Goal: Information Seeking & Learning: Learn about a topic

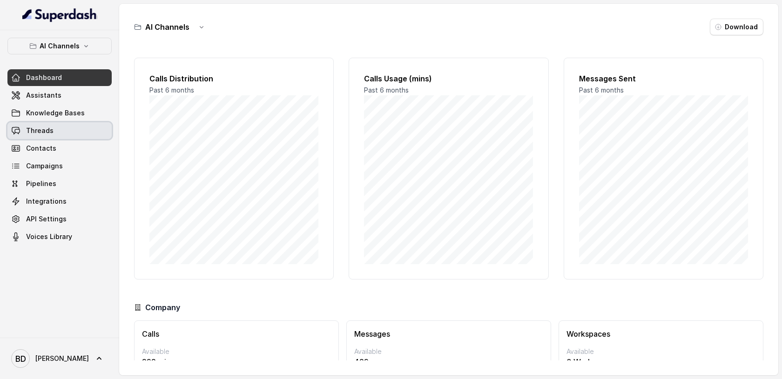
click at [43, 128] on span "Threads" at bounding box center [39, 130] width 27 height 9
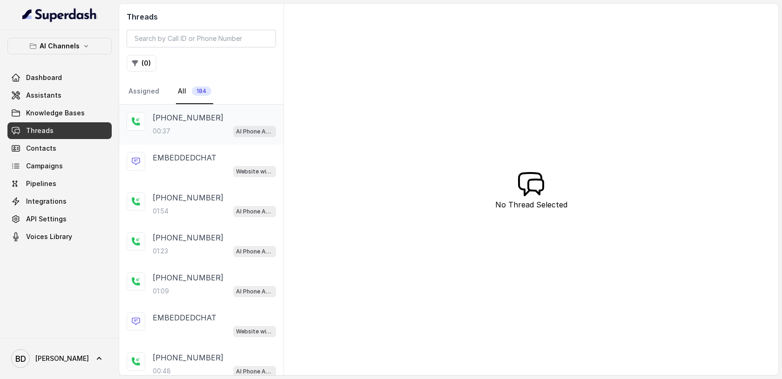
click at [162, 128] on p "00:37" at bounding box center [162, 131] width 18 height 9
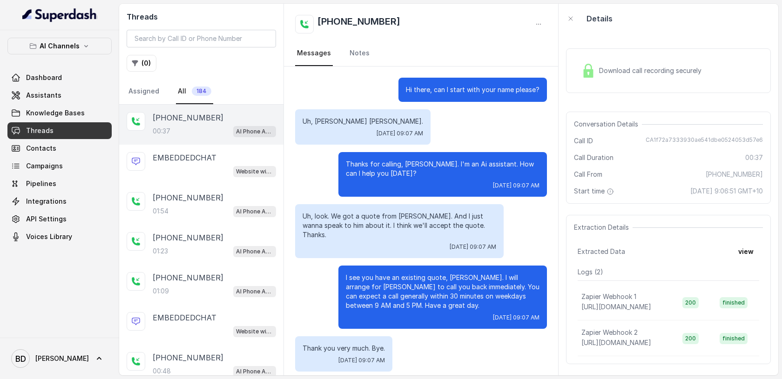
click at [591, 72] on img at bounding box center [588, 71] width 14 height 14
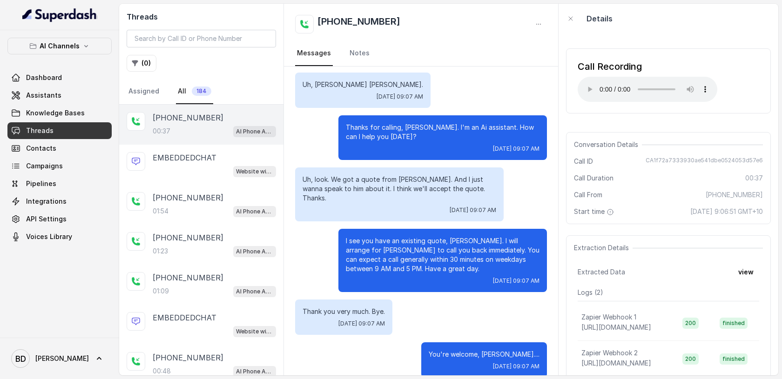
scroll to position [50, 0]
